Goal: Transaction & Acquisition: Obtain resource

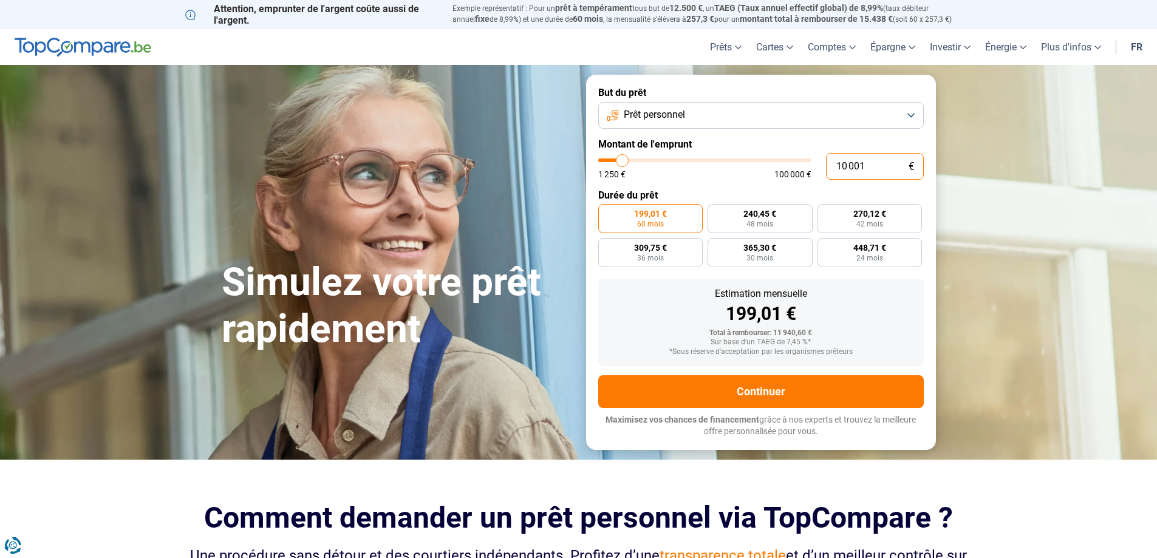
click at [861, 166] on input "10 001" at bounding box center [875, 166] width 98 height 27
drag, startPoint x: 873, startPoint y: 166, endPoint x: 791, endPoint y: 166, distance: 82.0
click at [791, 166] on div "10 001 € 1 250 € 100 000 €" at bounding box center [760, 166] width 325 height 27
type input "10000"
radio input "true"
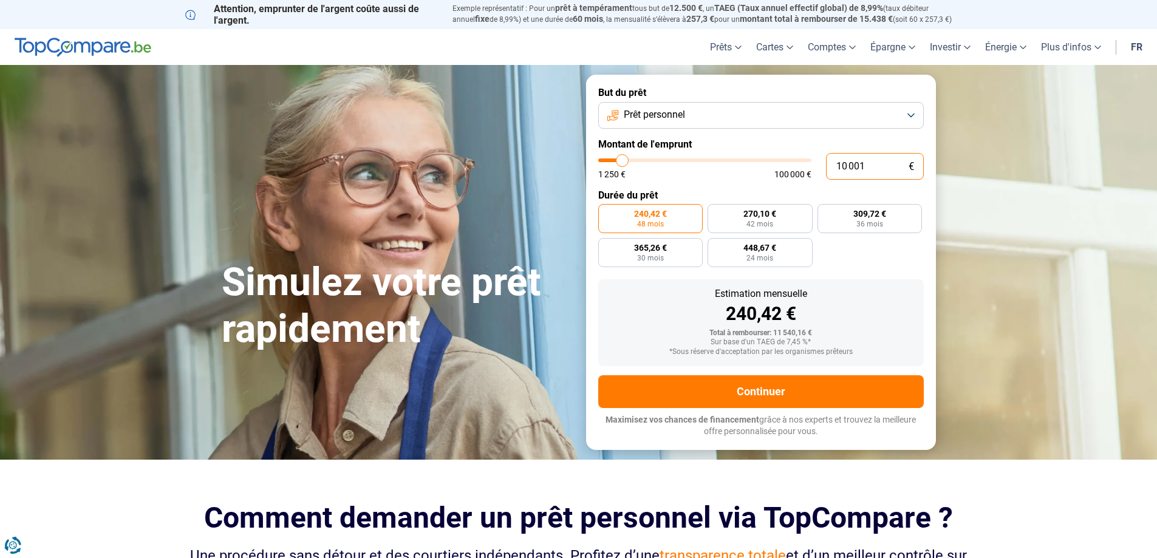
type input "5"
type input "1250"
type input "50"
type input "1250"
type input "500"
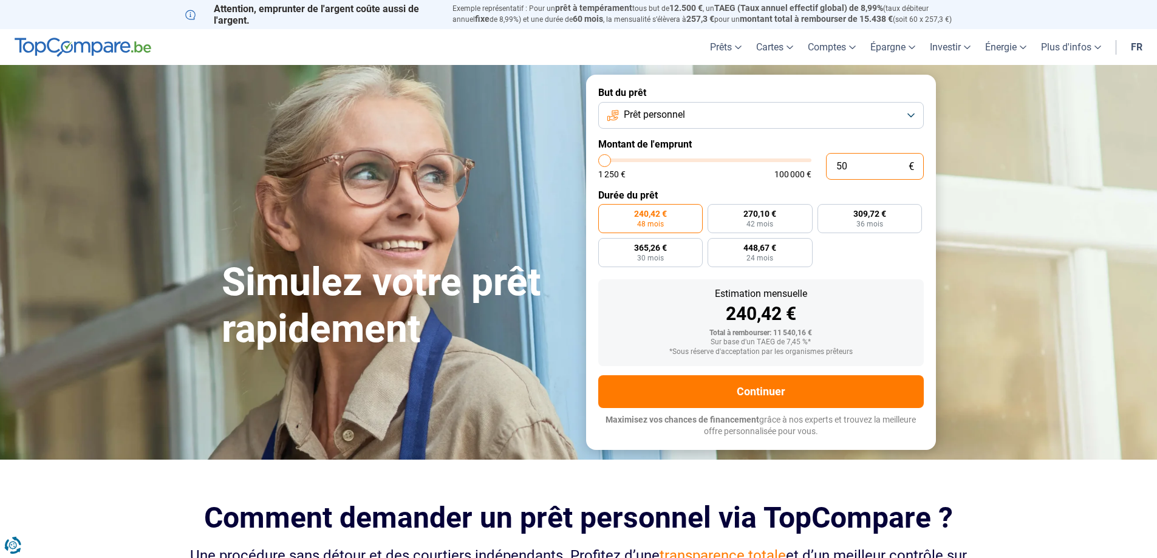
type input "1250"
type input "5 000"
type input "5000"
radio input "true"
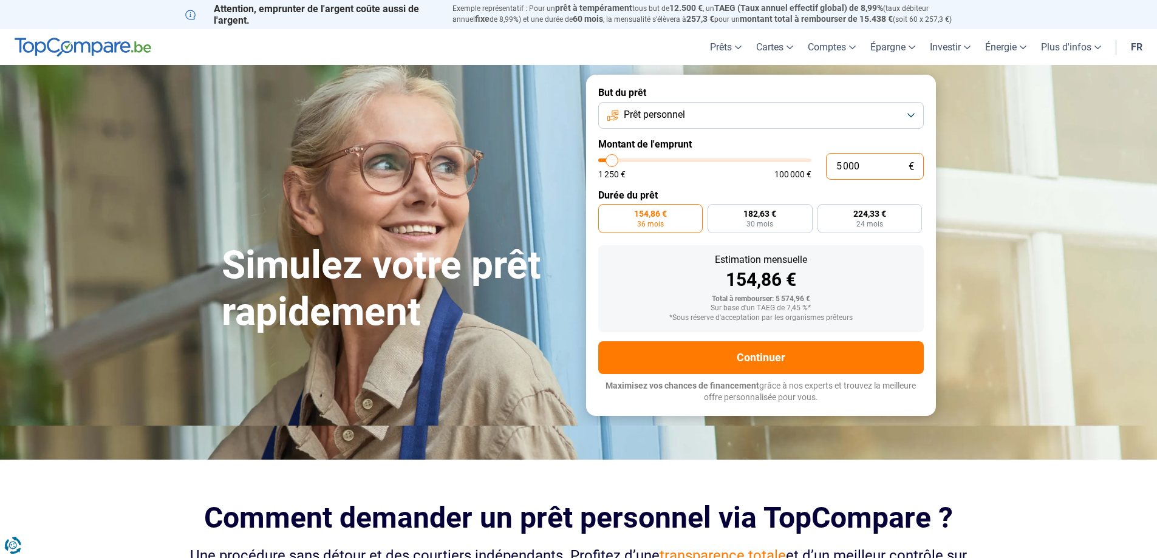
type input "5 000"
click at [907, 251] on div "Estimation mensuelle 154,86 € Total à rembourser: 5 574,96 € Sur base d'un TAEG…" at bounding box center [760, 288] width 325 height 87
click at [768, 214] on span "182,63 €" at bounding box center [759, 213] width 33 height 9
click at [715, 212] on input "182,63 € 30 mois" at bounding box center [711, 208] width 8 height 8
radio input "true"
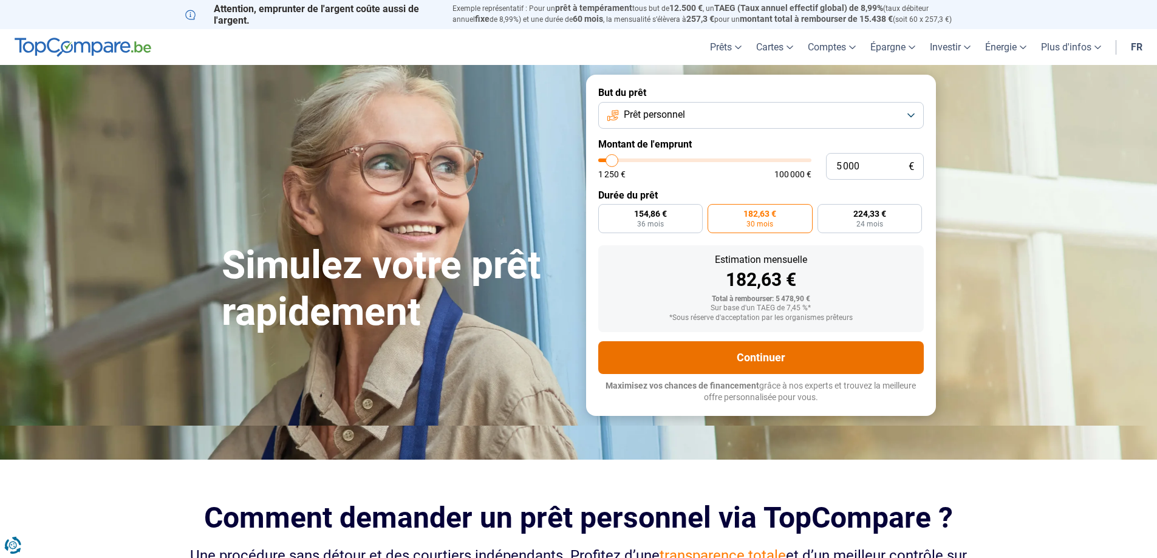
click at [782, 352] on button "Continuer" at bounding box center [760, 357] width 325 height 33
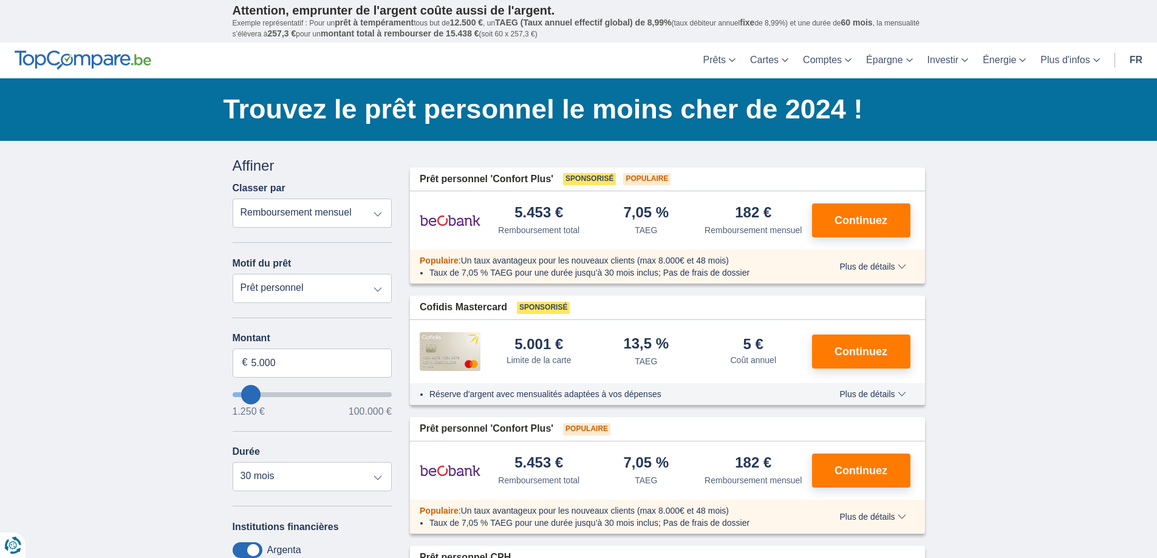
click at [342, 278] on select "Prêt personnel Voiture Moto / vélo Caravane / mobilhome Travaux Energie Rachat …" at bounding box center [313, 288] width 160 height 29
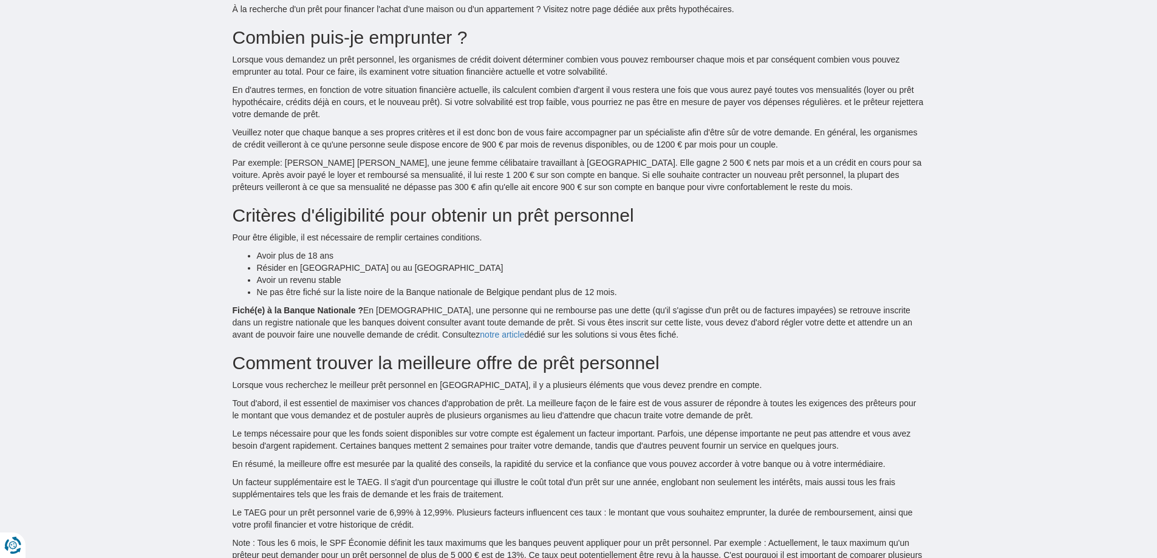
scroll to position [1457, 0]
